Goal: Information Seeking & Learning: Find specific fact

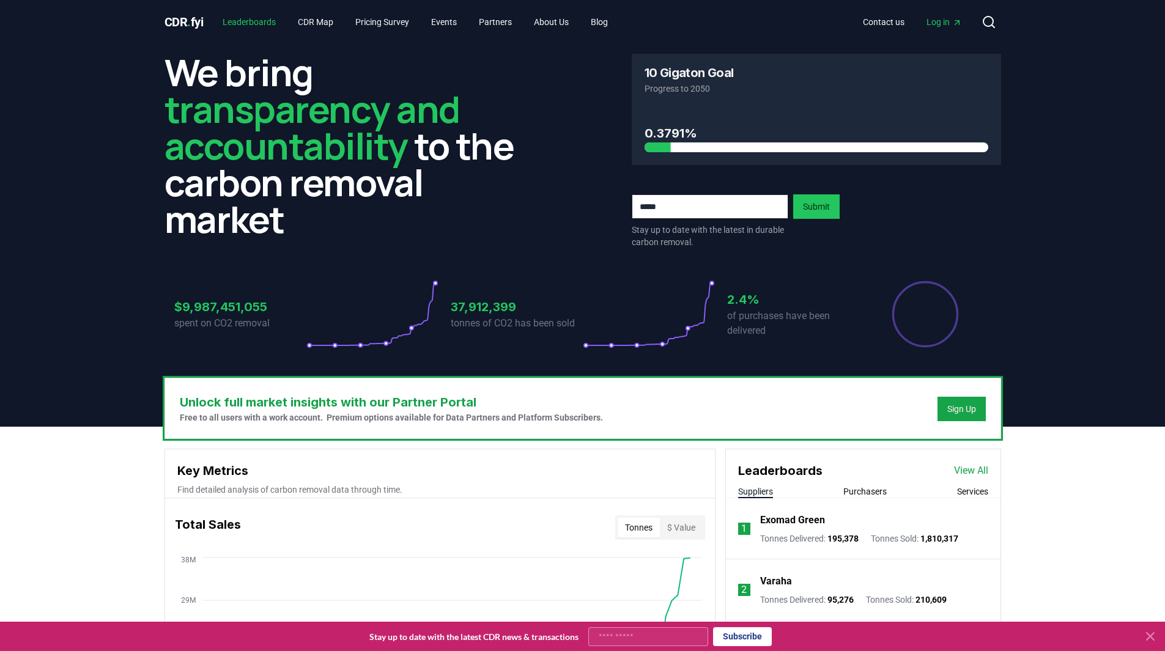
click at [261, 21] on link "Leaderboards" at bounding box center [249, 22] width 73 height 22
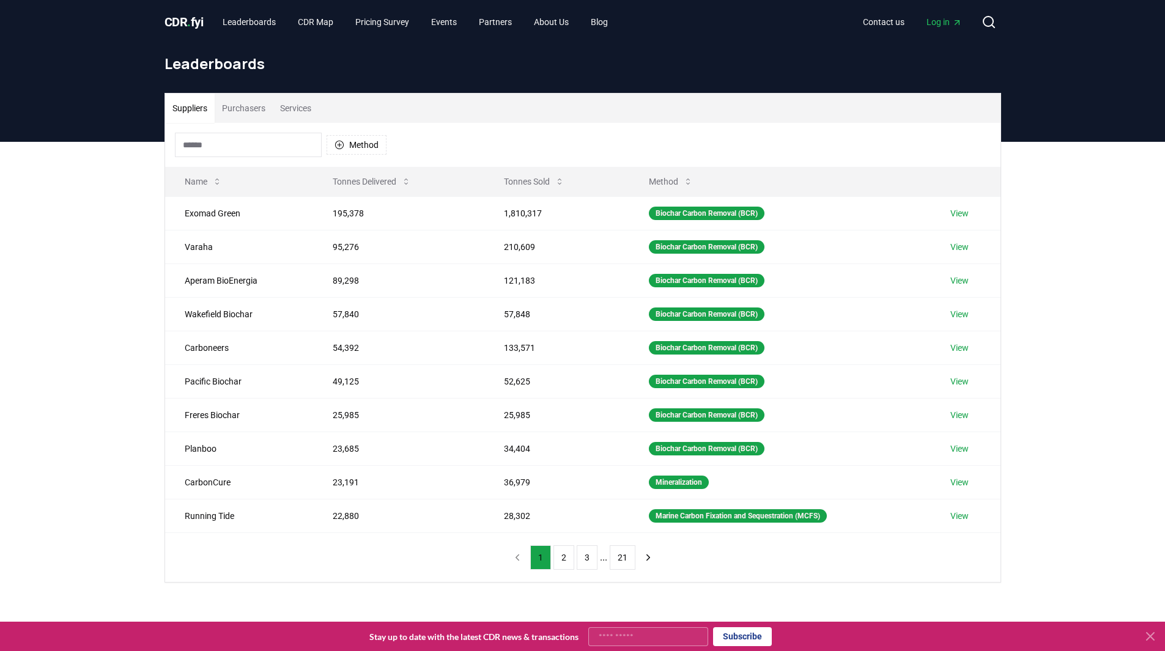
click at [269, 111] on button "Purchasers" at bounding box center [244, 108] width 58 height 29
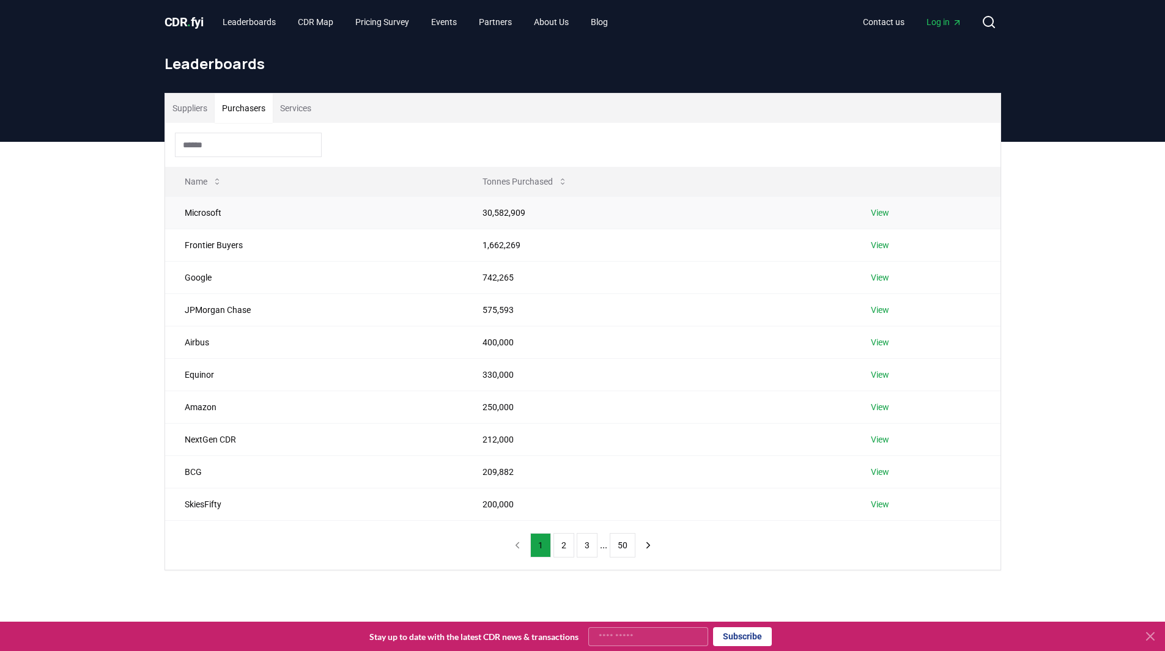
click at [480, 217] on td "30,582,909" at bounding box center [657, 212] width 388 height 32
drag, startPoint x: 470, startPoint y: 211, endPoint x: 539, endPoint y: 216, distance: 68.7
click at [539, 216] on td "30,582,909" at bounding box center [657, 212] width 388 height 32
